Goal: Transaction & Acquisition: Purchase product/service

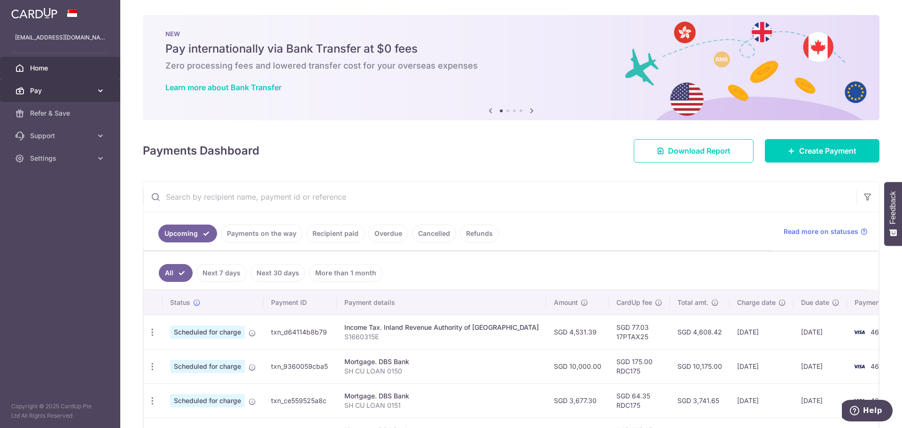
click at [70, 89] on span "Pay" at bounding box center [61, 90] width 62 height 9
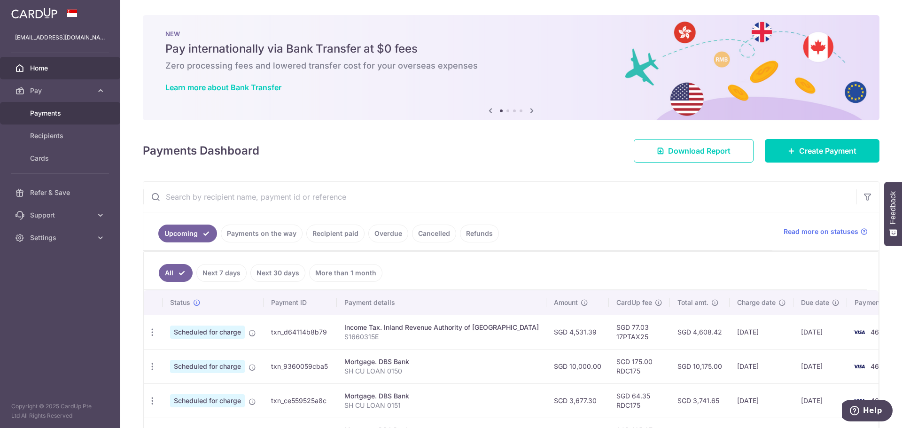
click at [58, 112] on span "Payments" at bounding box center [61, 112] width 62 height 9
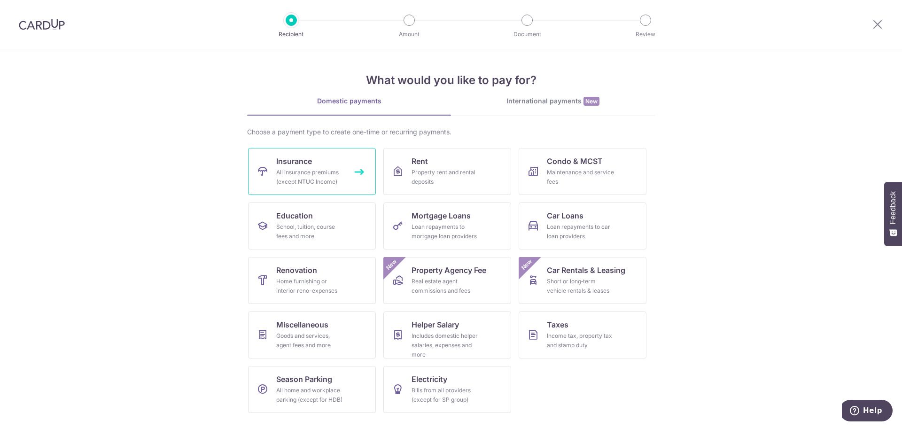
click at [331, 164] on link "Insurance All insurance premiums (except NTUC Income)" at bounding box center [312, 171] width 128 height 47
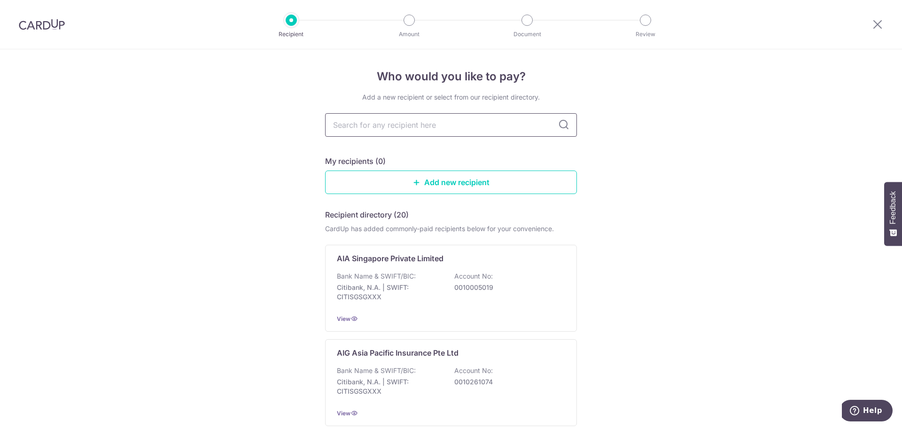
click at [364, 126] on input "text" at bounding box center [451, 124] width 252 height 23
type input "HSBC"
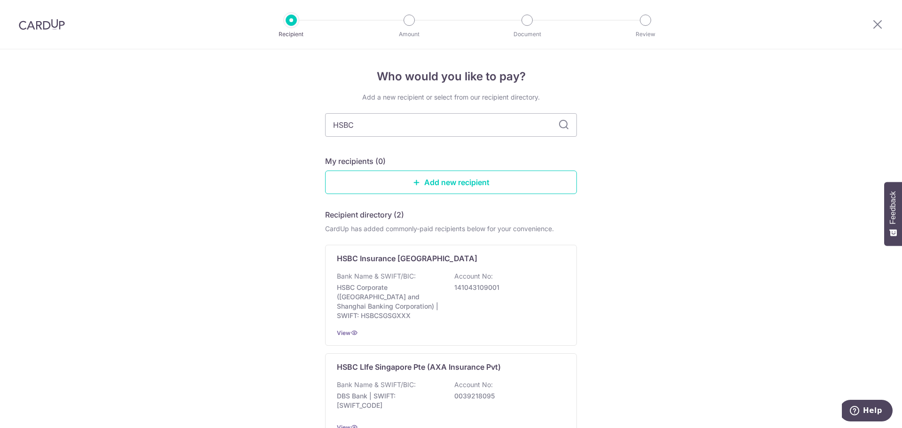
type input "HSBC"
click at [367, 380] on p "Bank Name & SWIFT/BIC:" at bounding box center [376, 384] width 79 height 9
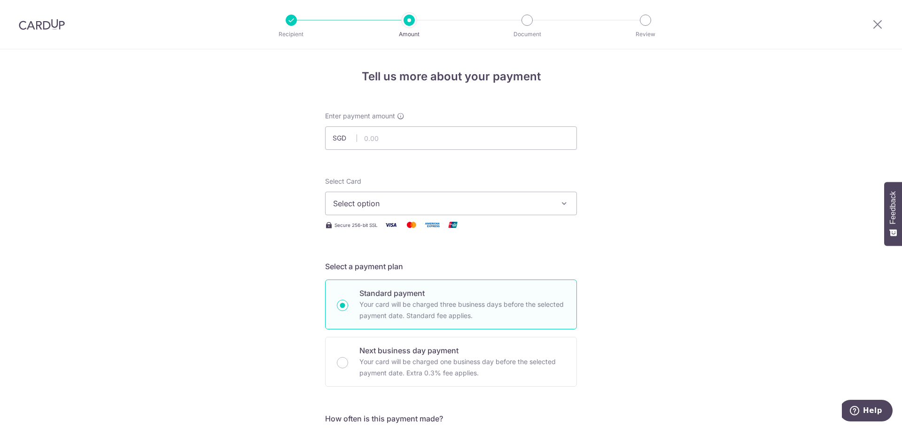
click at [365, 125] on div "Enter payment amount SGD" at bounding box center [451, 130] width 252 height 39
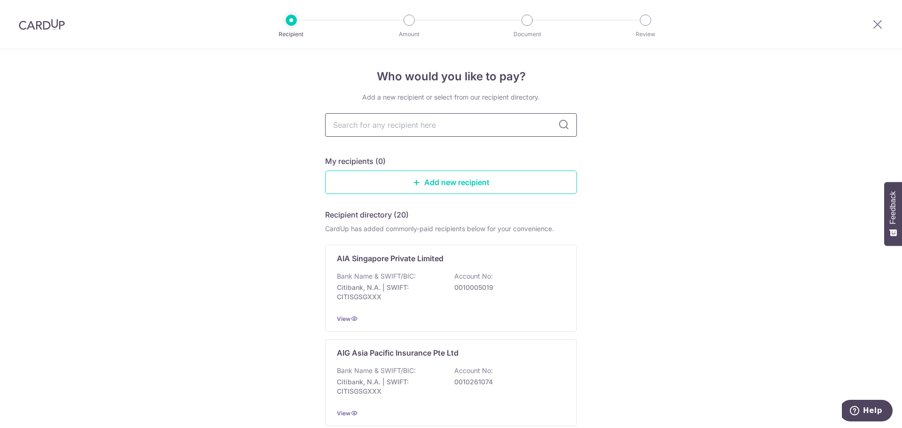
click at [350, 126] on input "text" at bounding box center [451, 124] width 252 height 23
type input "HSBC LIFE"
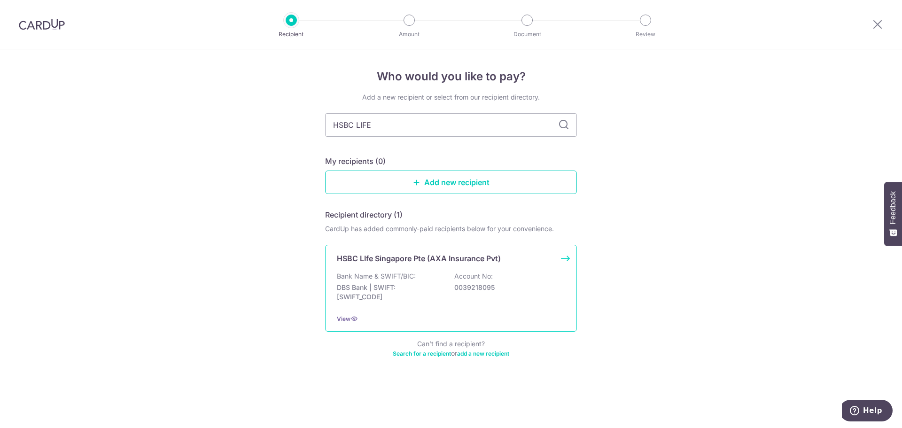
click at [563, 260] on div "HSBC LIfe Singapore Pte (AXA Insurance Pvt) Bank Name & SWIFT/BIC: DBS Bank | S…" at bounding box center [451, 288] width 252 height 87
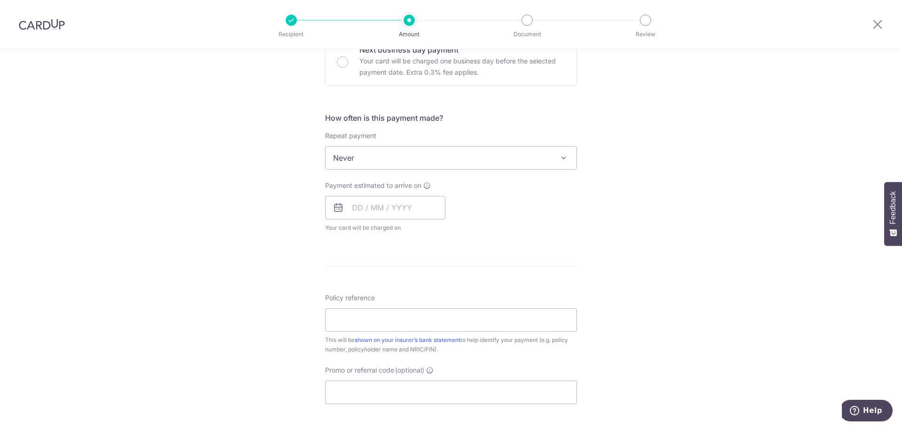
scroll to position [329, 0]
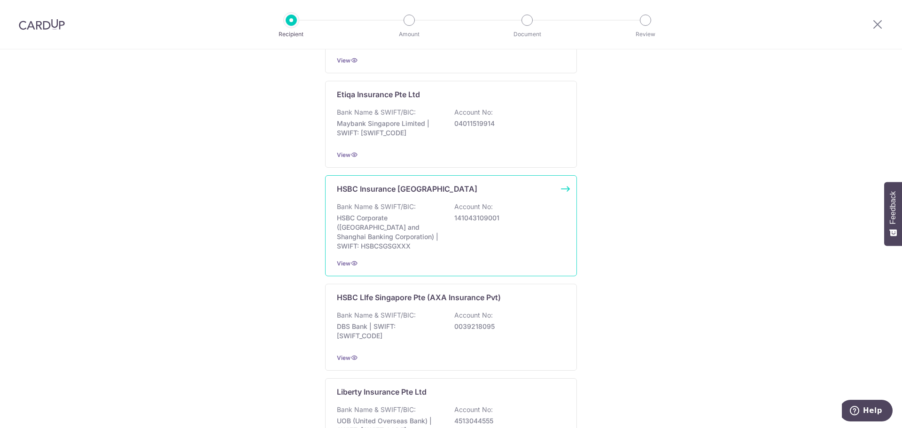
scroll to position [564, 0]
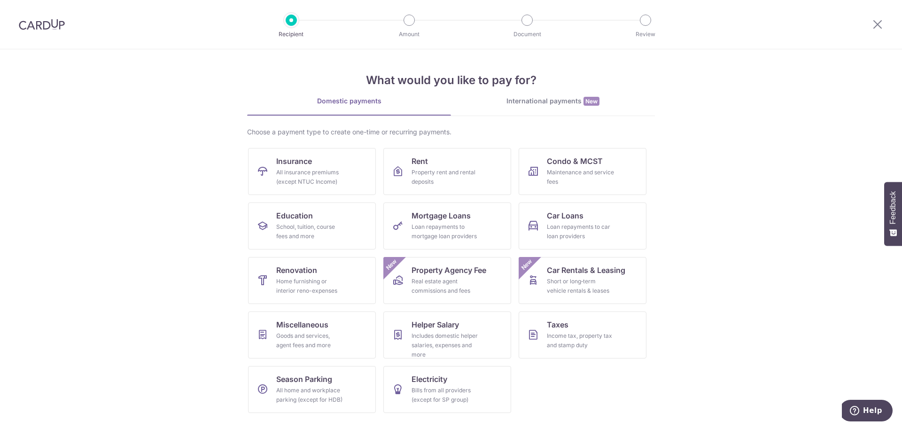
click at [57, 25] on img at bounding box center [42, 24] width 46 height 11
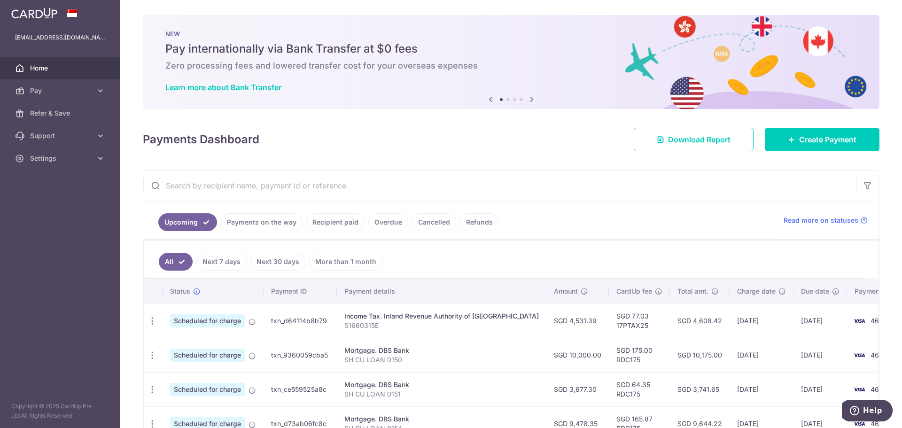
click at [176, 185] on input "text" at bounding box center [499, 185] width 713 height 30
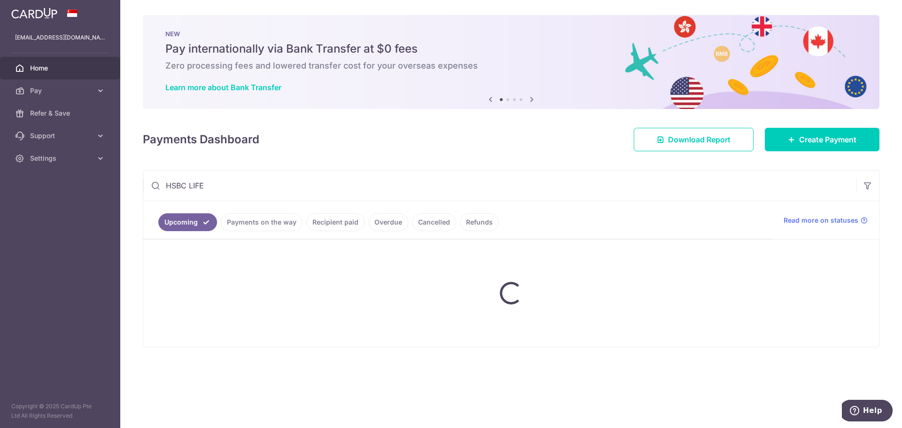
type input "HSBC LIFE"
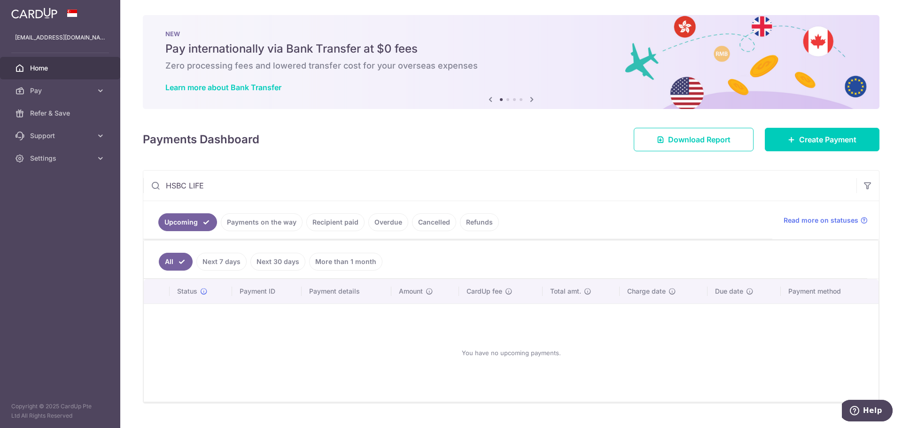
click at [345, 224] on link "Recipient paid" at bounding box center [335, 222] width 58 height 18
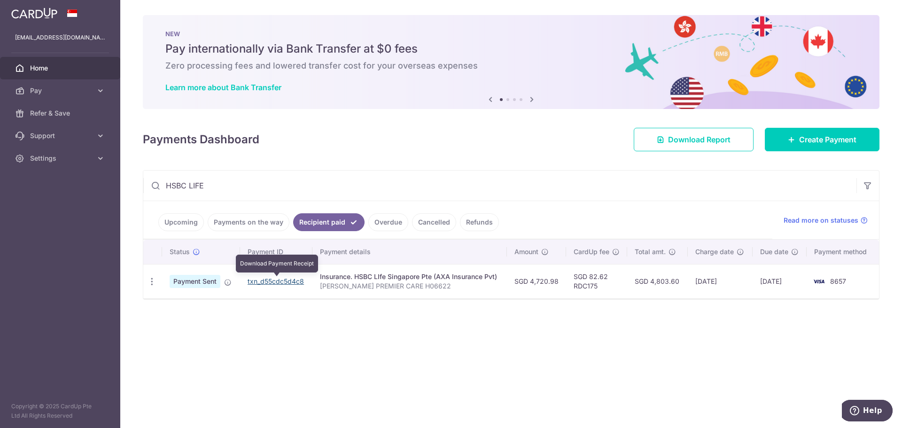
click at [289, 281] on link "txn_d55cdc5d4c8" at bounding box center [275, 281] width 56 height 8
click at [101, 157] on icon at bounding box center [100, 158] width 9 height 9
click at [53, 203] on span "Logout" at bounding box center [61, 203] width 62 height 9
